Goal: Task Accomplishment & Management: Use online tool/utility

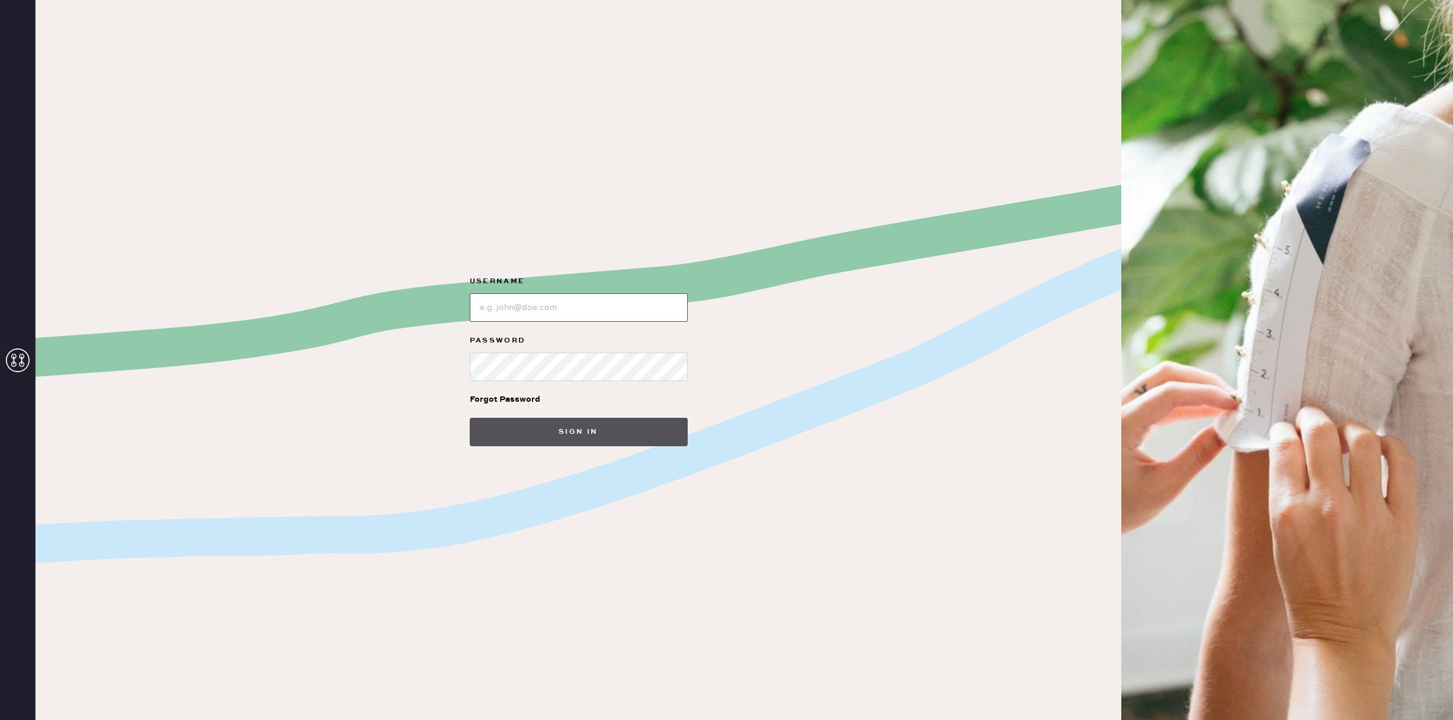
type input "reformationsouthcoastplaza"
click at [590, 440] on button "Sign in" at bounding box center [579, 431] width 218 height 28
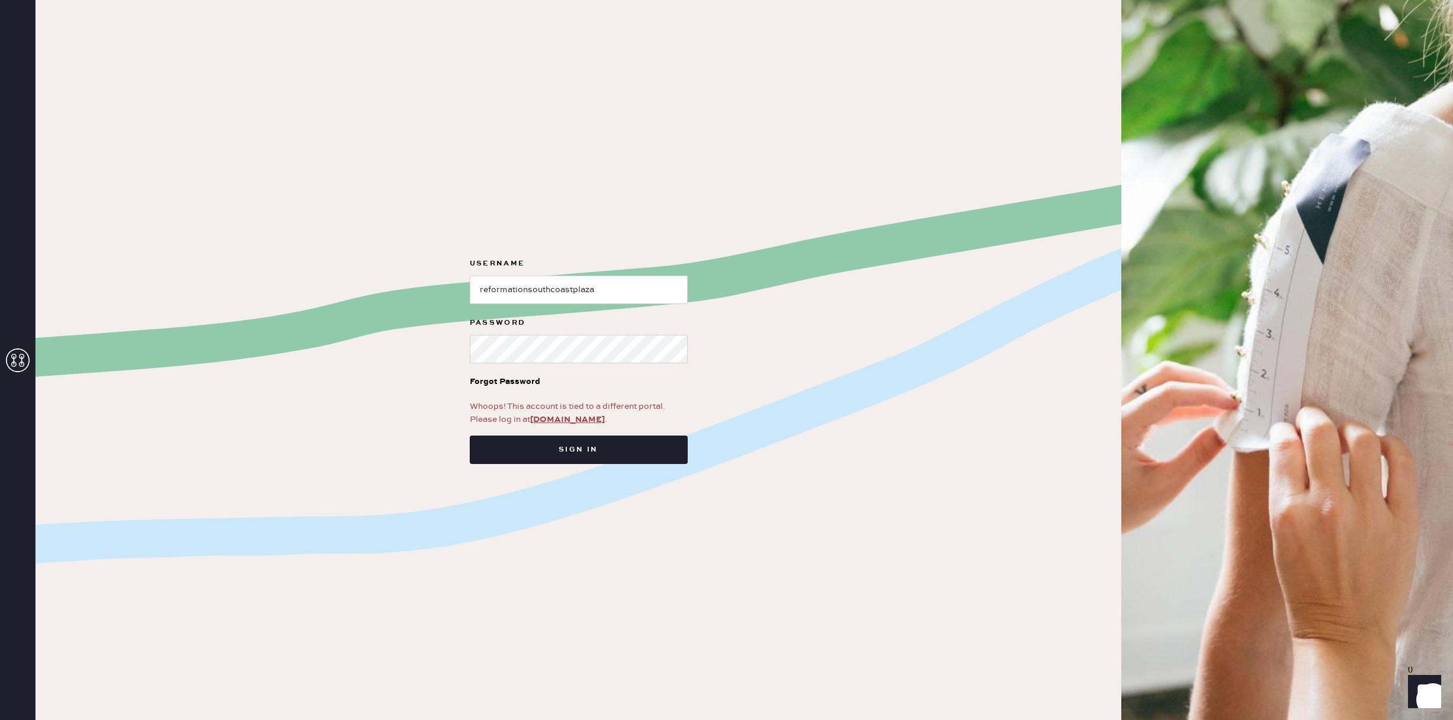
click at [584, 410] on div "Whoops! This account is tied to a different portal. Please log in at [DOMAIN_NA…" at bounding box center [579, 413] width 218 height 26
click at [580, 419] on link "[DOMAIN_NAME]" at bounding box center [567, 419] width 75 height 11
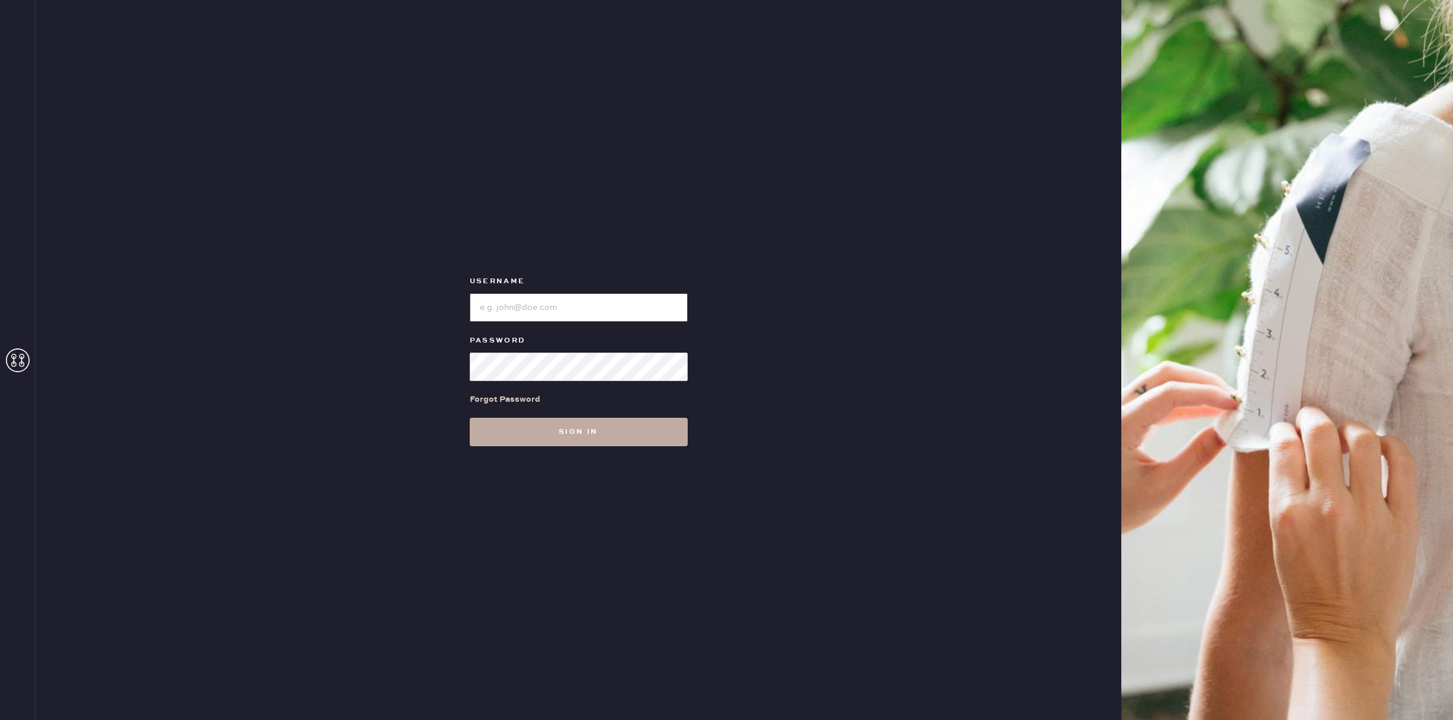
type input "reformationsouthcoastplaza"
click at [590, 426] on button "Sign in" at bounding box center [579, 431] width 218 height 28
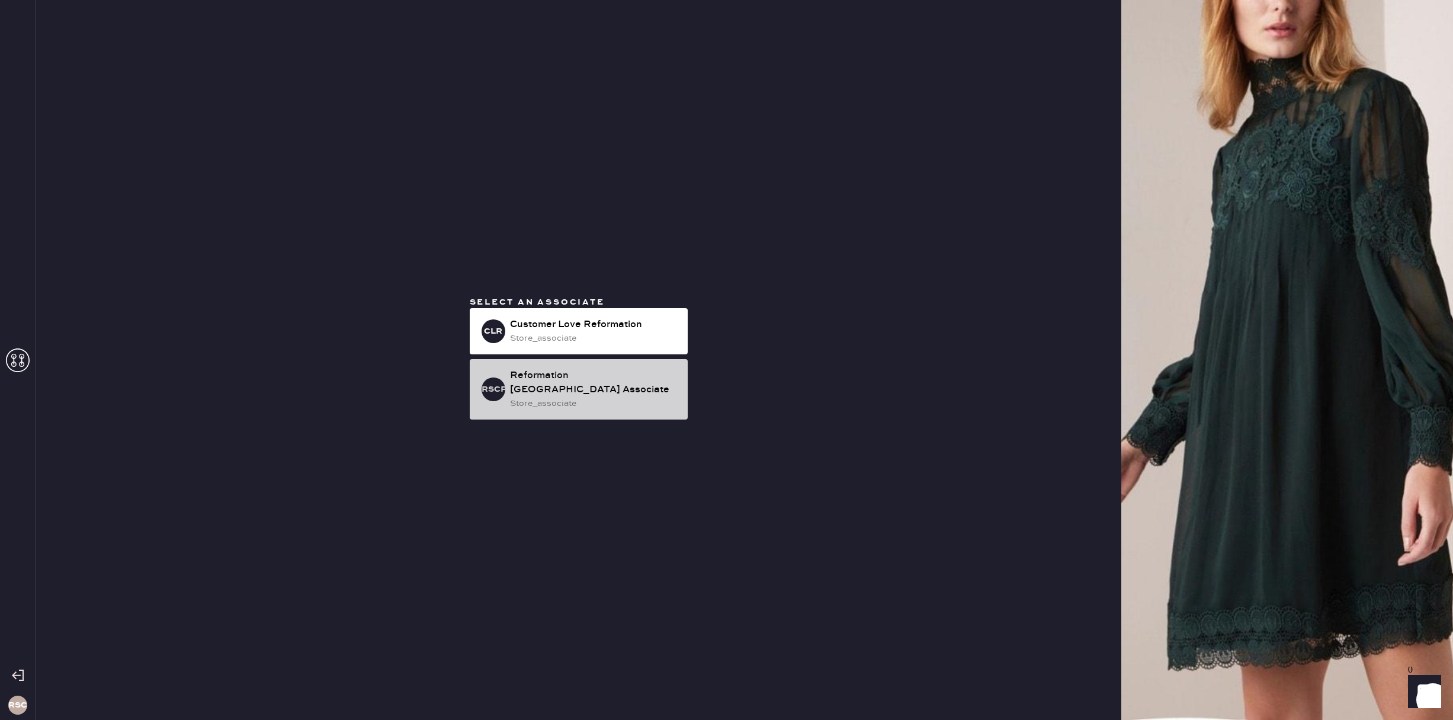
click at [592, 402] on div "store_associate" at bounding box center [594, 403] width 168 height 13
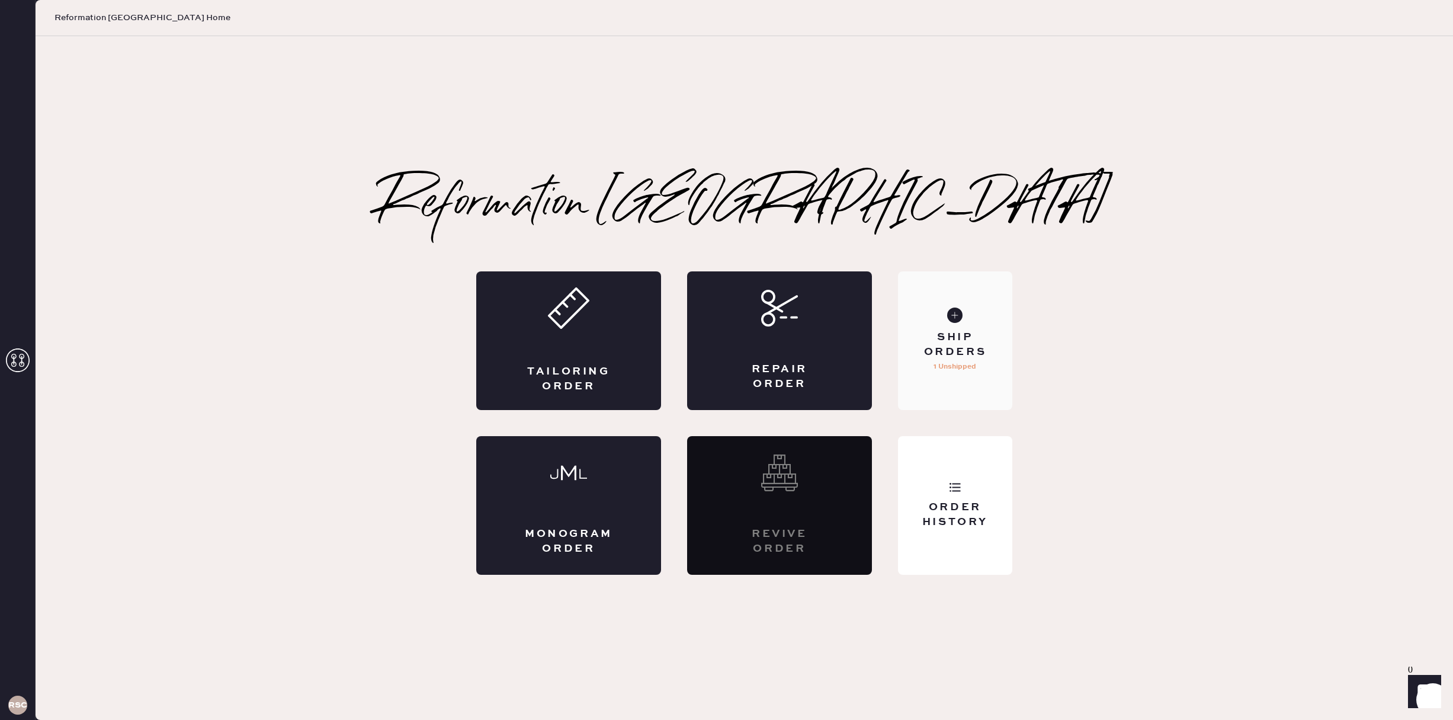
click at [966, 388] on div "Ship Orders 1 Unshipped" at bounding box center [955, 340] width 114 height 139
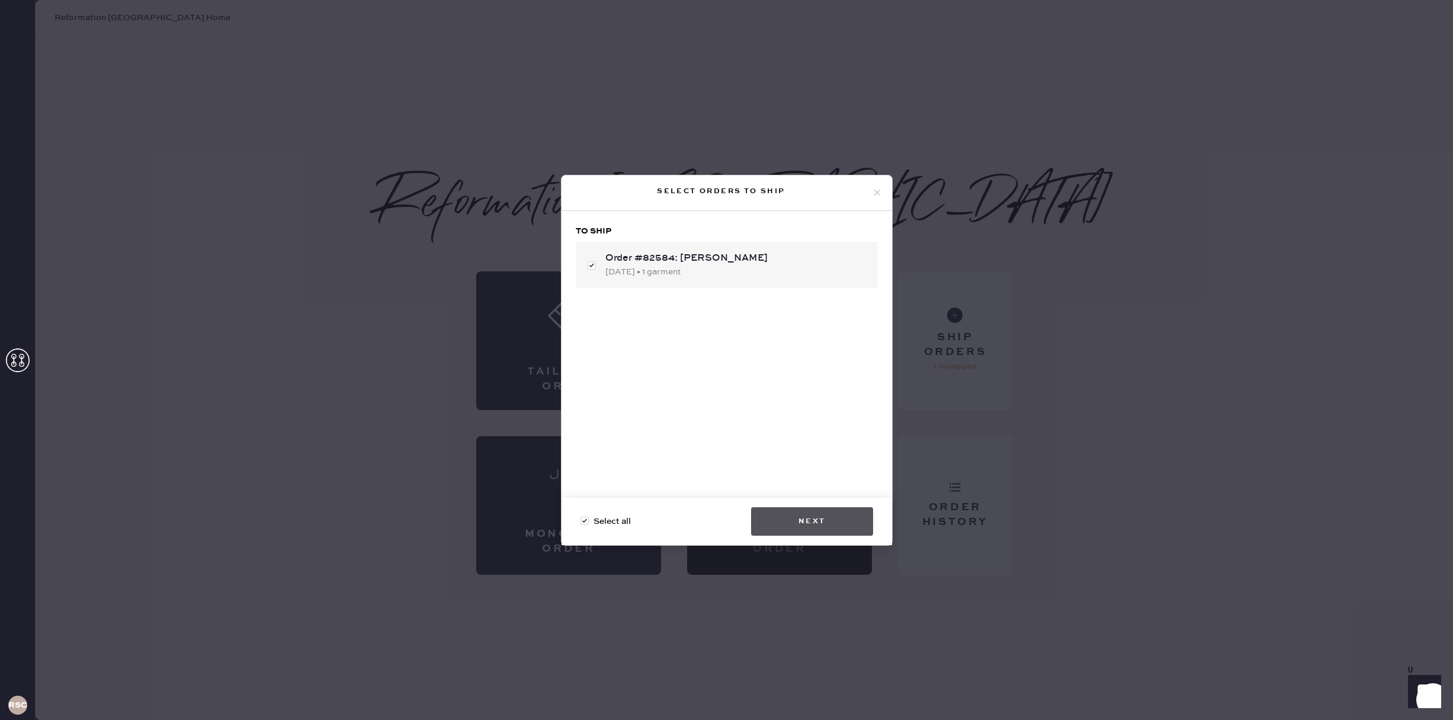
click at [806, 510] on button "Next" at bounding box center [812, 521] width 122 height 28
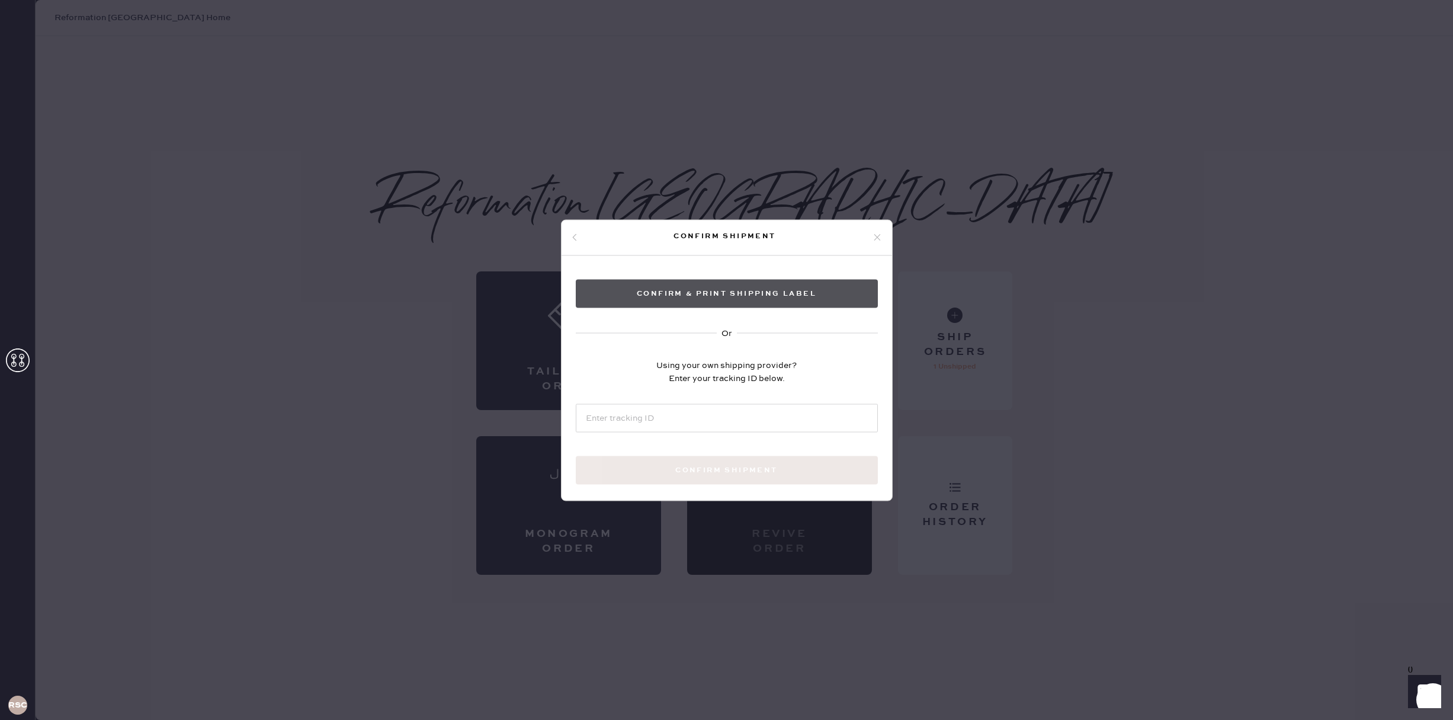
click at [751, 301] on button "Confirm & Print shipping label" at bounding box center [727, 293] width 302 height 28
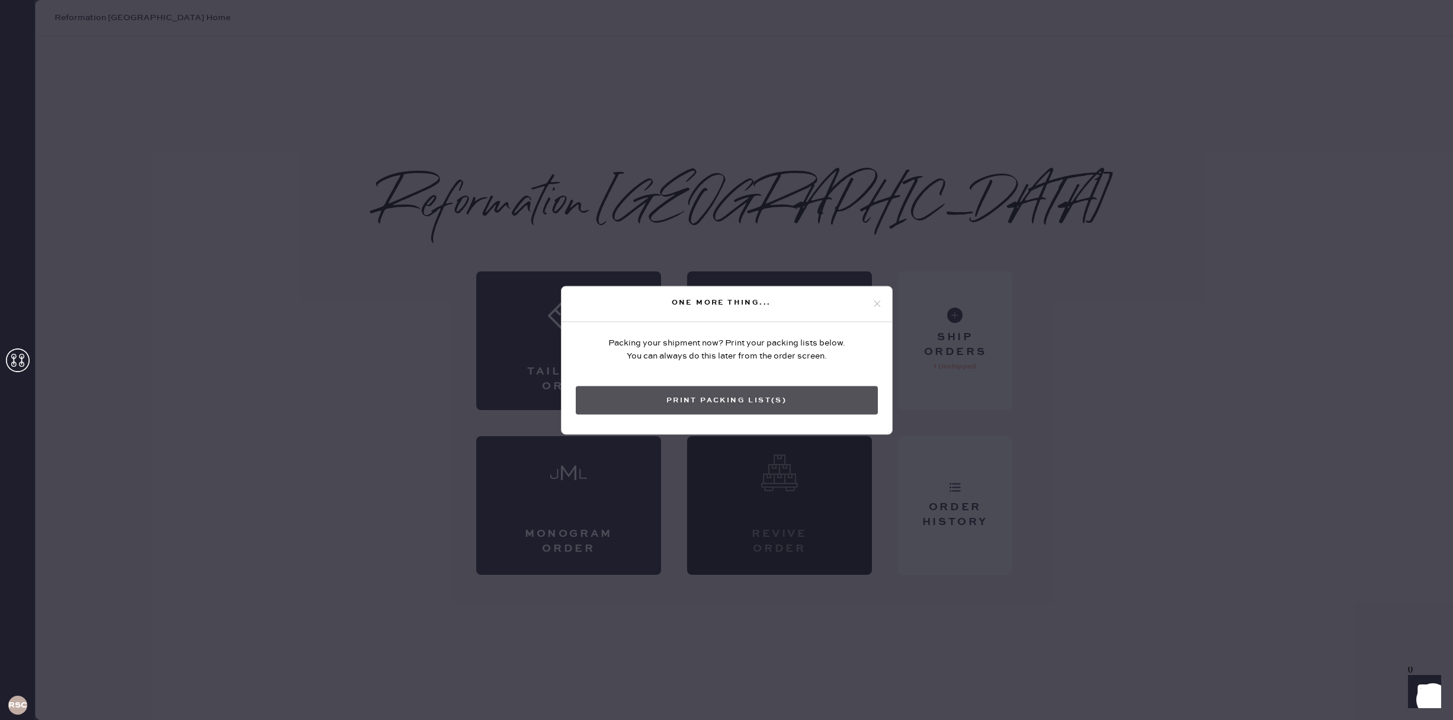
click at [780, 412] on button "Print Packing List(s)" at bounding box center [727, 400] width 302 height 28
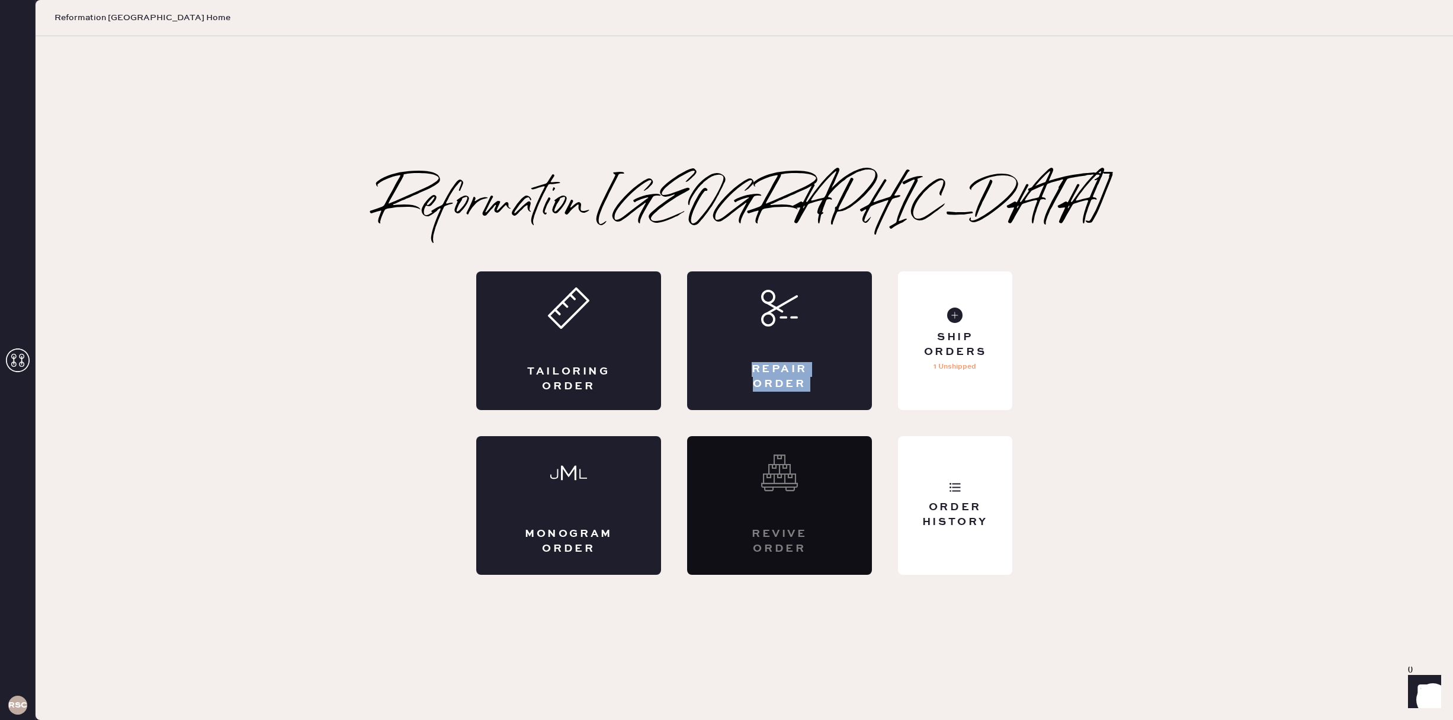
drag, startPoint x: 426, startPoint y: 394, endPoint x: 409, endPoint y: 72, distance: 322.6
click at [360, 342] on div "Reformation South Coast Plaza Packing slip Order # 82584 Customer information #…" at bounding box center [744, 377] width 1417 height 393
